Goal: Transaction & Acquisition: Purchase product/service

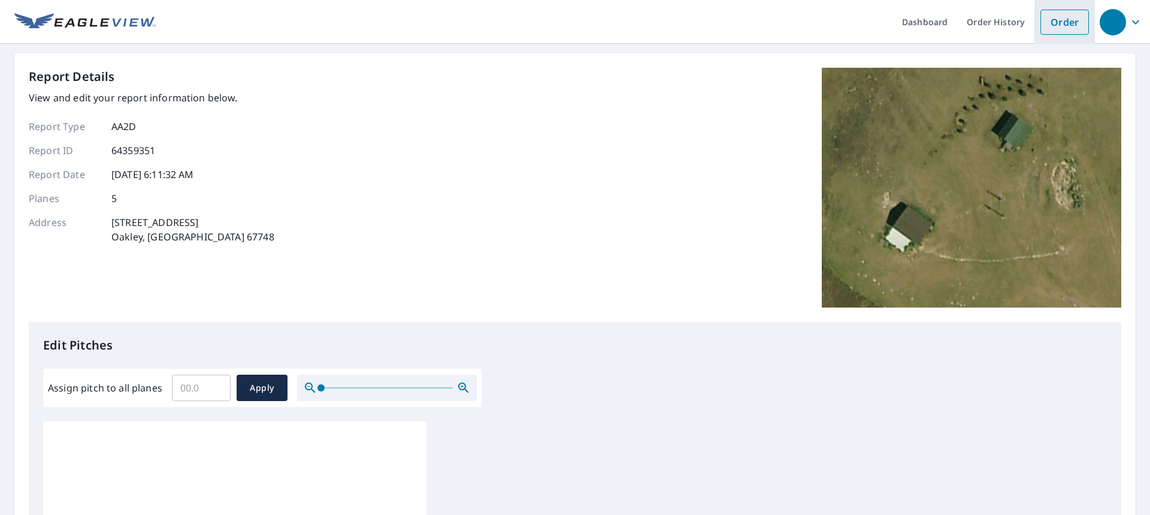
click at [1070, 23] on link "Order" at bounding box center [1064, 22] width 49 height 25
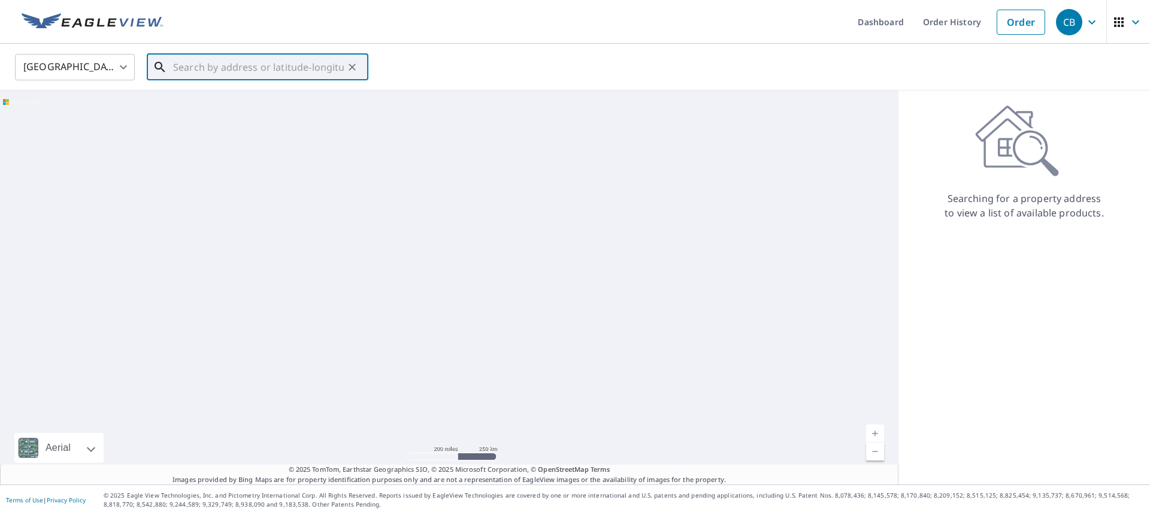
click at [199, 72] on input "text" at bounding box center [258, 67] width 171 height 34
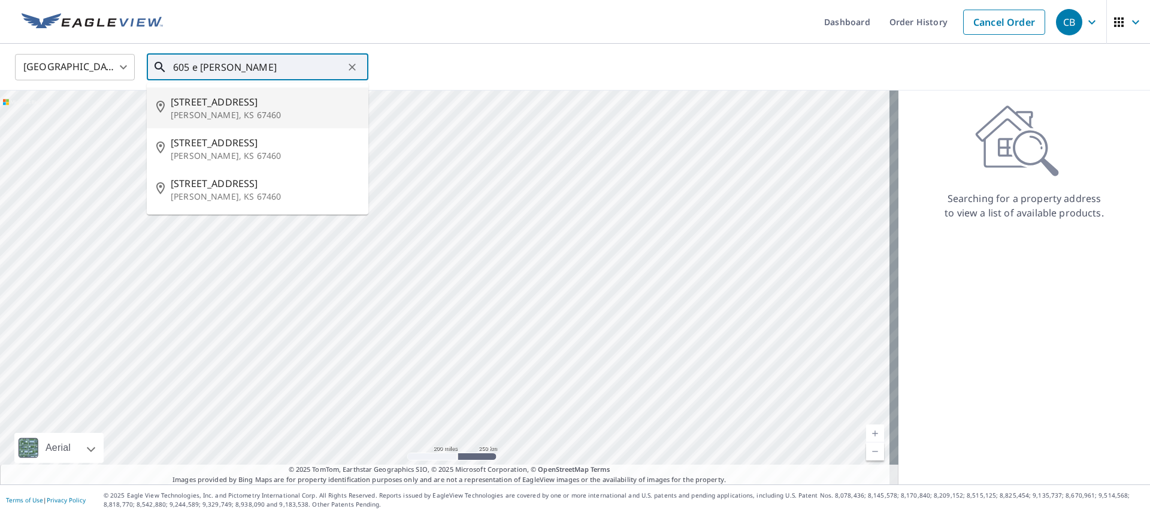
click at [211, 111] on p "McPherson, KS 67460" at bounding box center [265, 115] width 188 height 12
type input "605 E Euclid St McPherson, KS 67460"
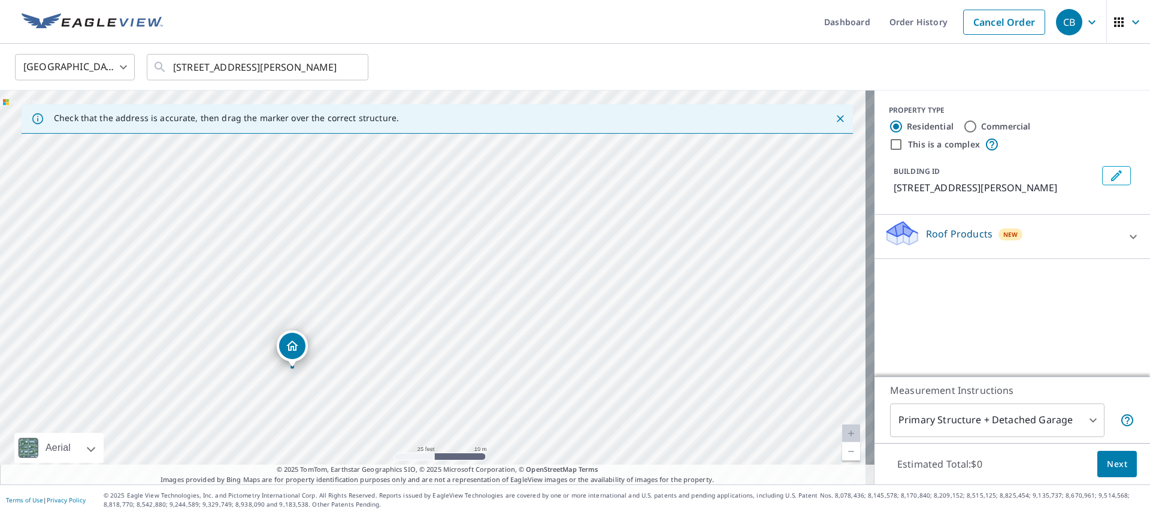
click at [1126, 236] on icon at bounding box center [1133, 236] width 14 height 14
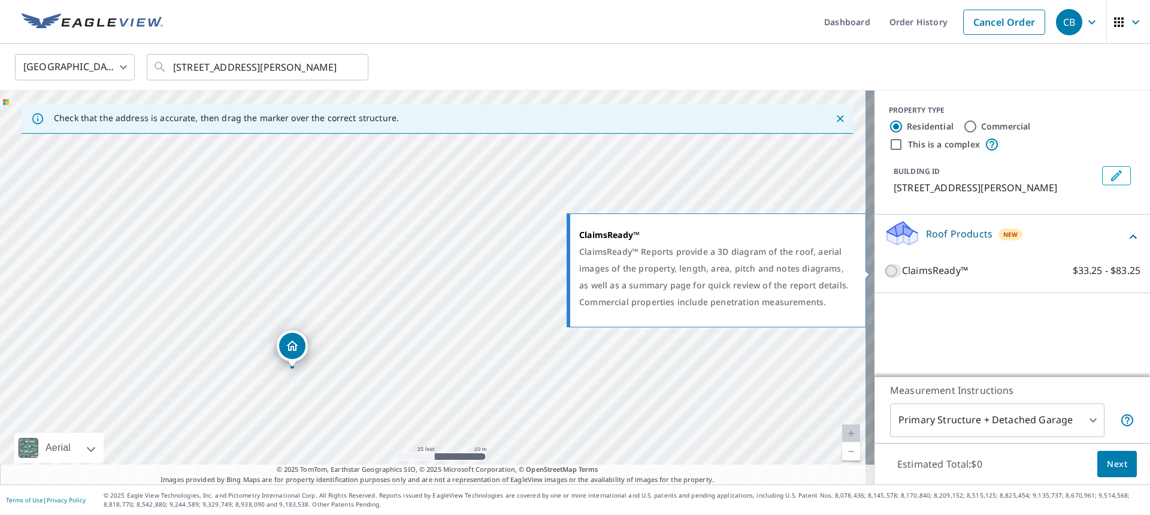
click at [884, 271] on input "ClaimsReady™ $33.25 - $83.25" at bounding box center [893, 271] width 18 height 14
checkbox input "true"
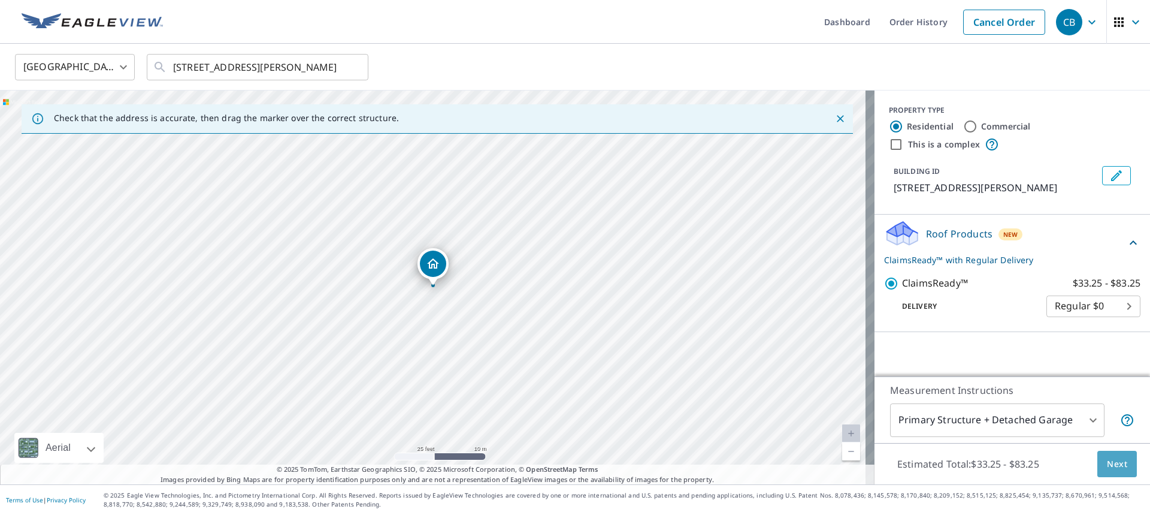
click at [1111, 467] on span "Next" at bounding box center [1117, 463] width 20 height 15
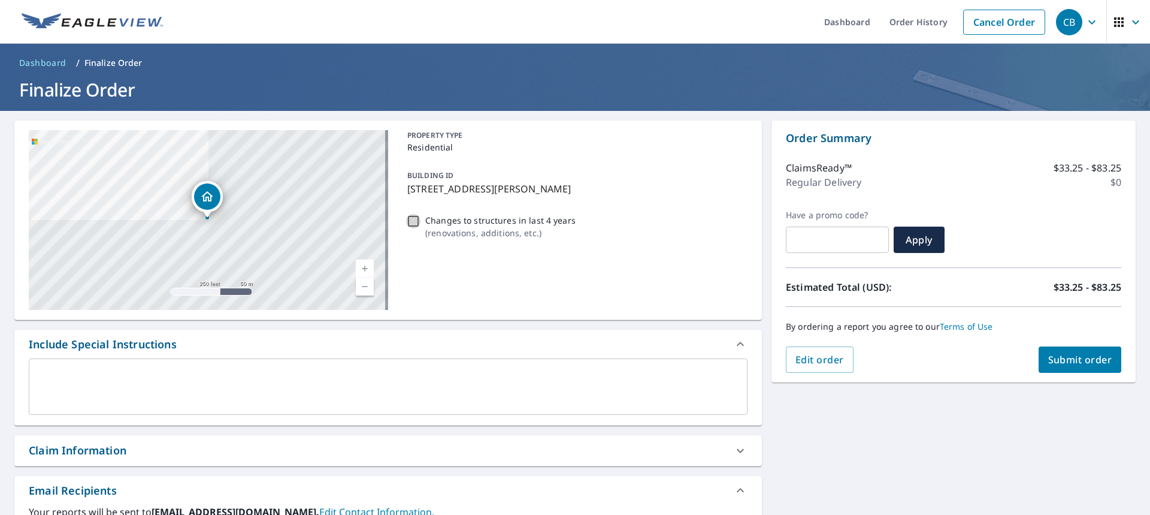
click at [410, 219] on input "Changes to structures in last 4 years ( renovations, additions, etc. )" at bounding box center [413, 221] width 14 height 14
checkbox input "true"
click at [1067, 365] on span "Submit order" at bounding box center [1080, 359] width 64 height 13
